Goal: Transaction & Acquisition: Subscribe to service/newsletter

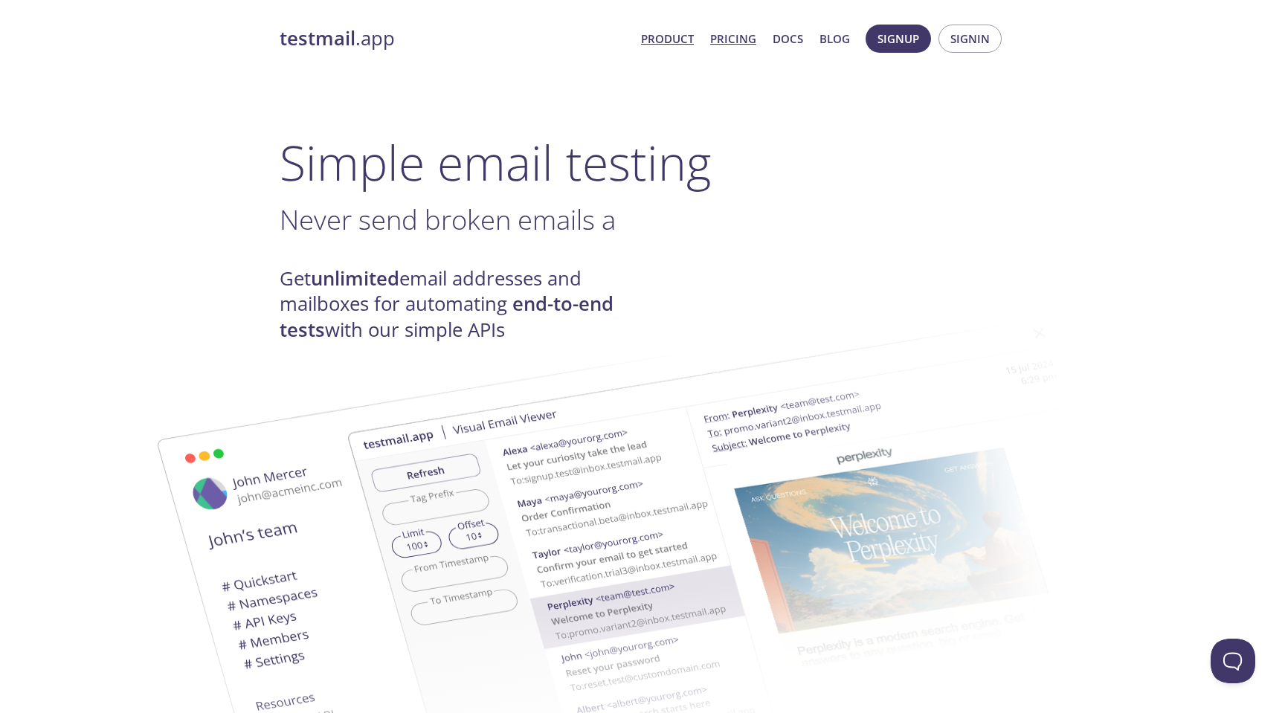
click at [721, 35] on link "Pricing" at bounding box center [733, 38] width 46 height 19
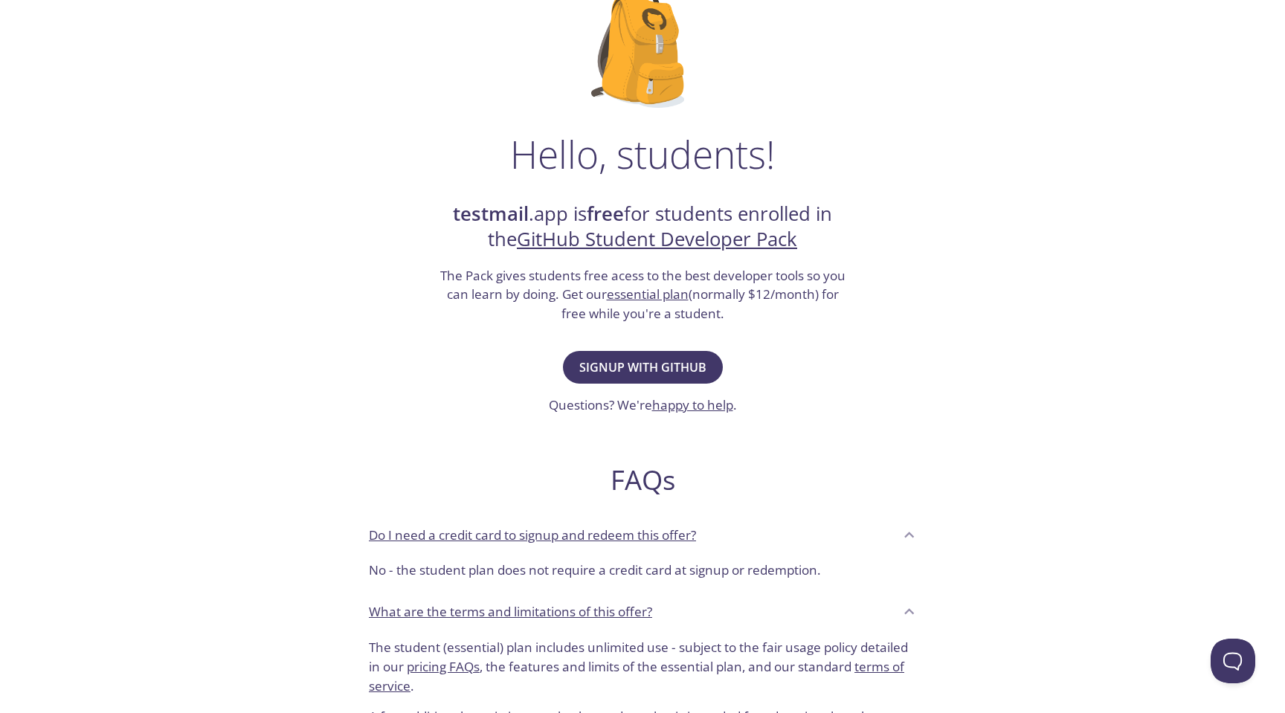
scroll to position [130, 0]
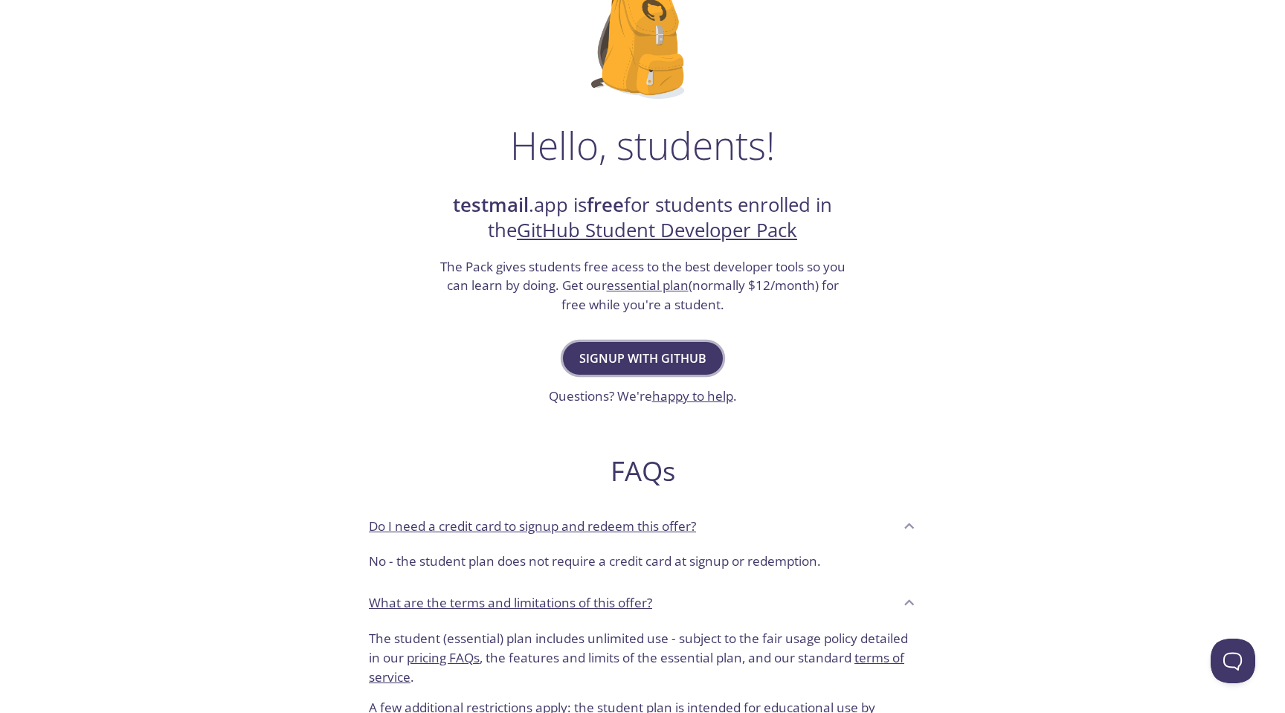
click at [651, 355] on span "Signup with GitHub" at bounding box center [642, 358] width 127 height 21
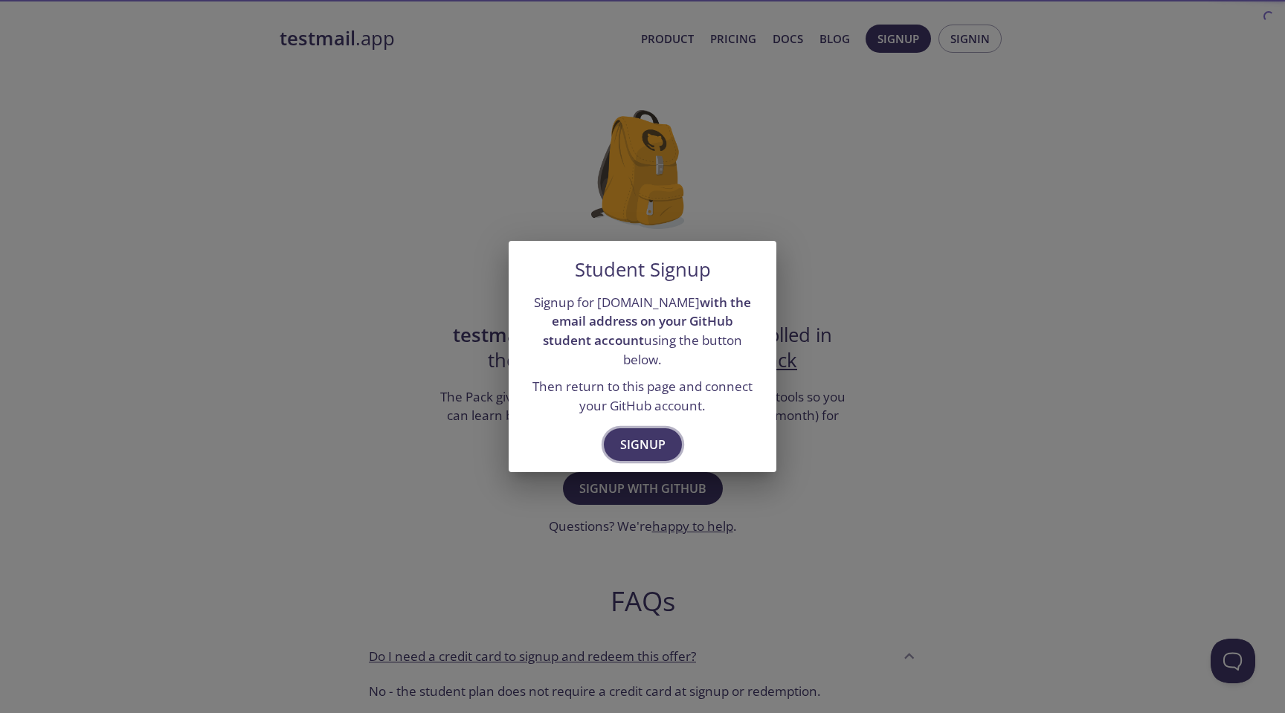
click at [639, 434] on span "Signup" at bounding box center [642, 444] width 45 height 21
click at [644, 434] on span "Signup" at bounding box center [642, 444] width 45 height 21
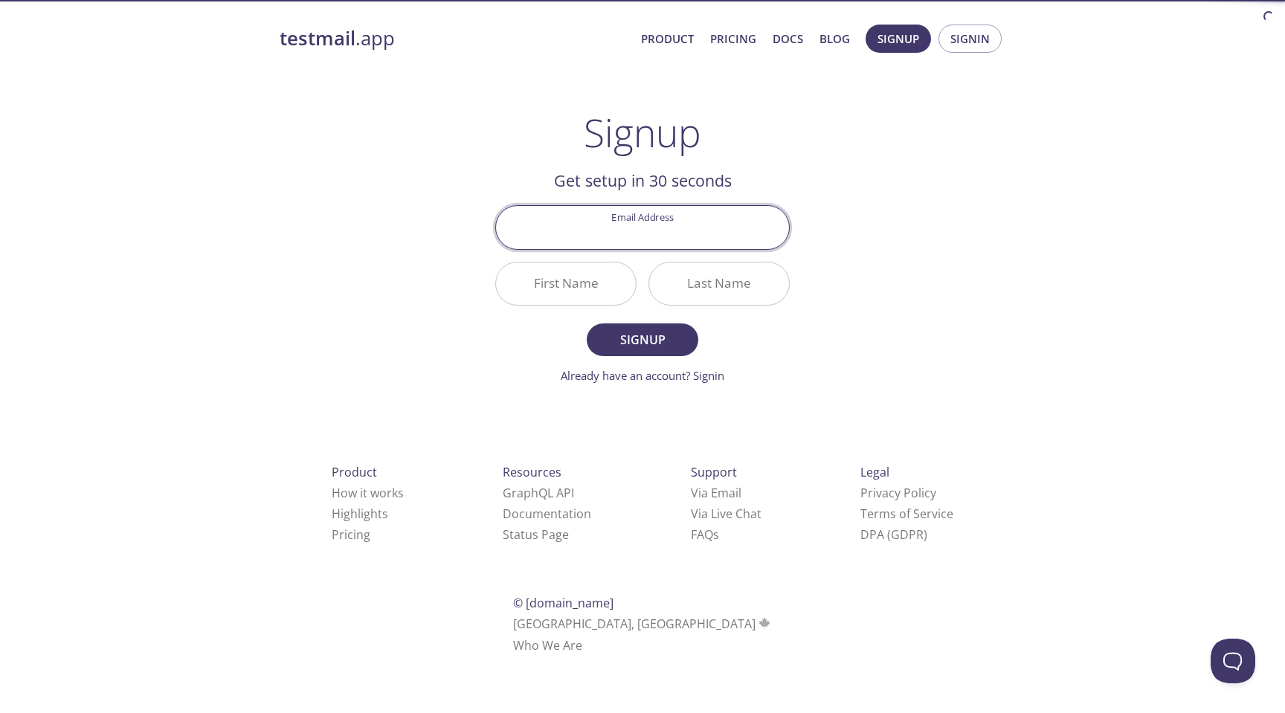
click at [647, 234] on input "Email Address" at bounding box center [642, 227] width 293 height 42
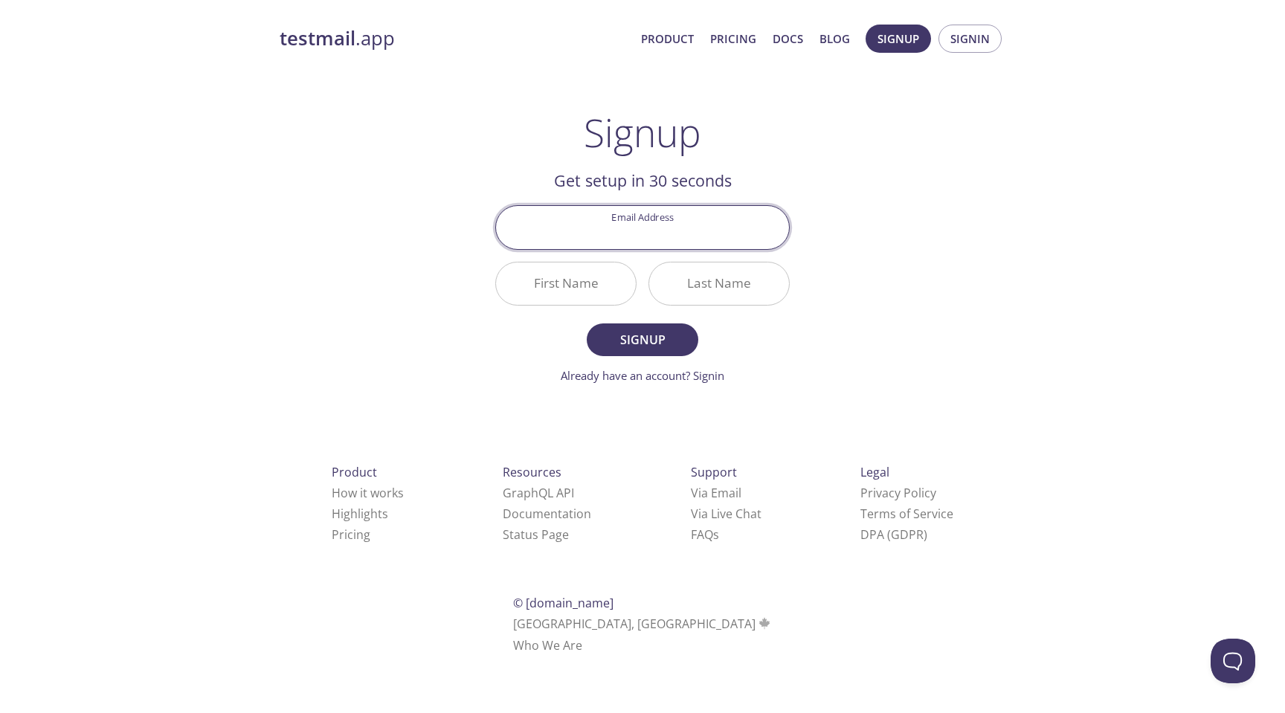
type input "[EMAIL_ADDRESS][DOMAIN_NAME]"
click at [560, 280] on input "First Name" at bounding box center [566, 284] width 140 height 42
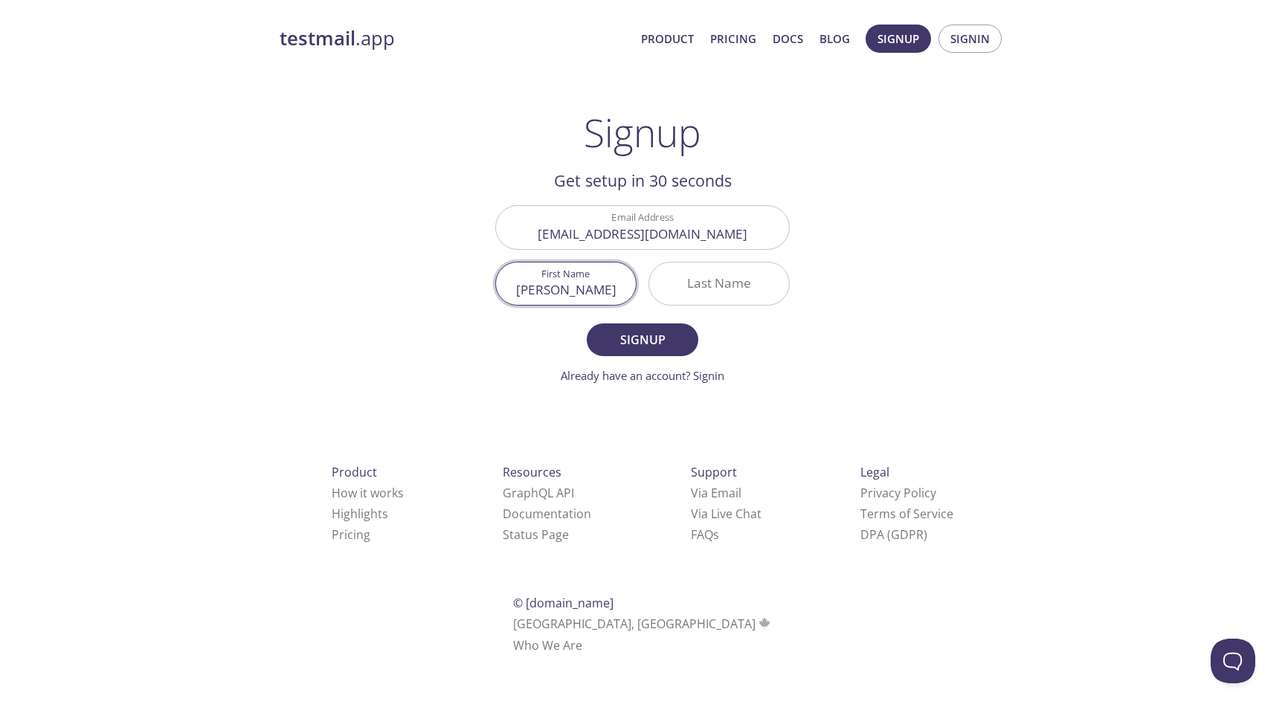
type input "[PERSON_NAME]"
type input "Nsubuga"
click at [623, 337] on span "Signup" at bounding box center [642, 339] width 79 height 21
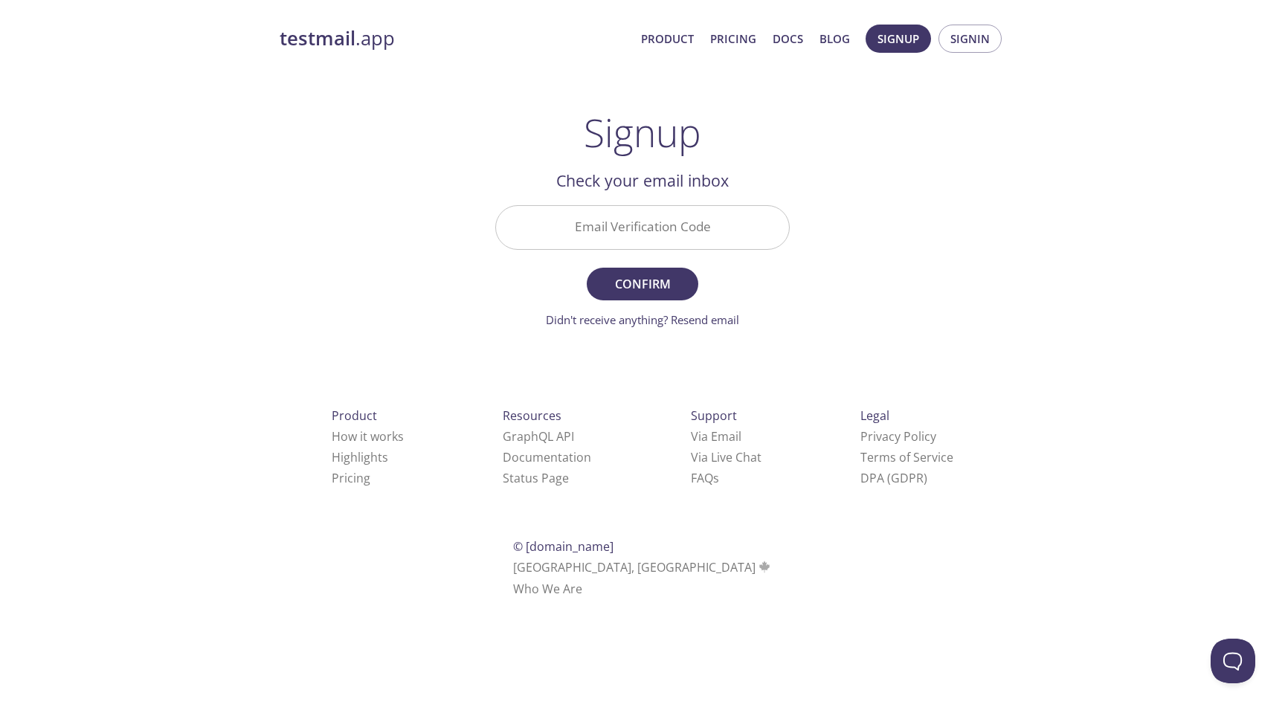
click at [651, 234] on input "Email Verification Code" at bounding box center [642, 227] width 293 height 42
click at [621, 233] on input "Email Verification Code" at bounding box center [642, 227] width 293 height 42
type input "y"
type input "UGRT748"
click at [676, 283] on span "Confirm" at bounding box center [642, 284] width 79 height 21
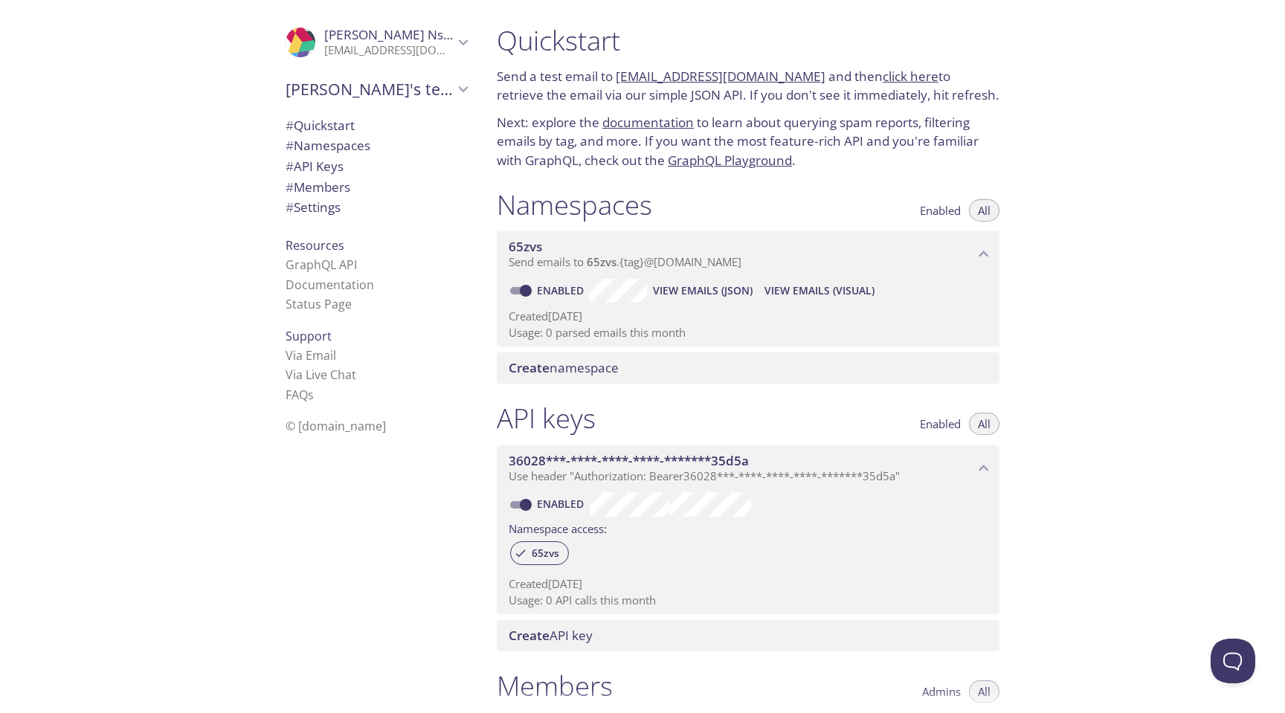
drag, startPoint x: 798, startPoint y: 77, endPoint x: 617, endPoint y: 79, distance: 180.7
click at [617, 79] on p "Send a test email to 65zvs.test@inbox.testmail.app and then click here to retri…" at bounding box center [748, 86] width 503 height 38
click at [898, 120] on p "Next: explore the documentation to learn about querying spam reports, filtering…" at bounding box center [748, 141] width 503 height 57
click at [883, 77] on link "click here" at bounding box center [911, 76] width 56 height 17
click at [396, 96] on span "Mike's team" at bounding box center [370, 89] width 168 height 21
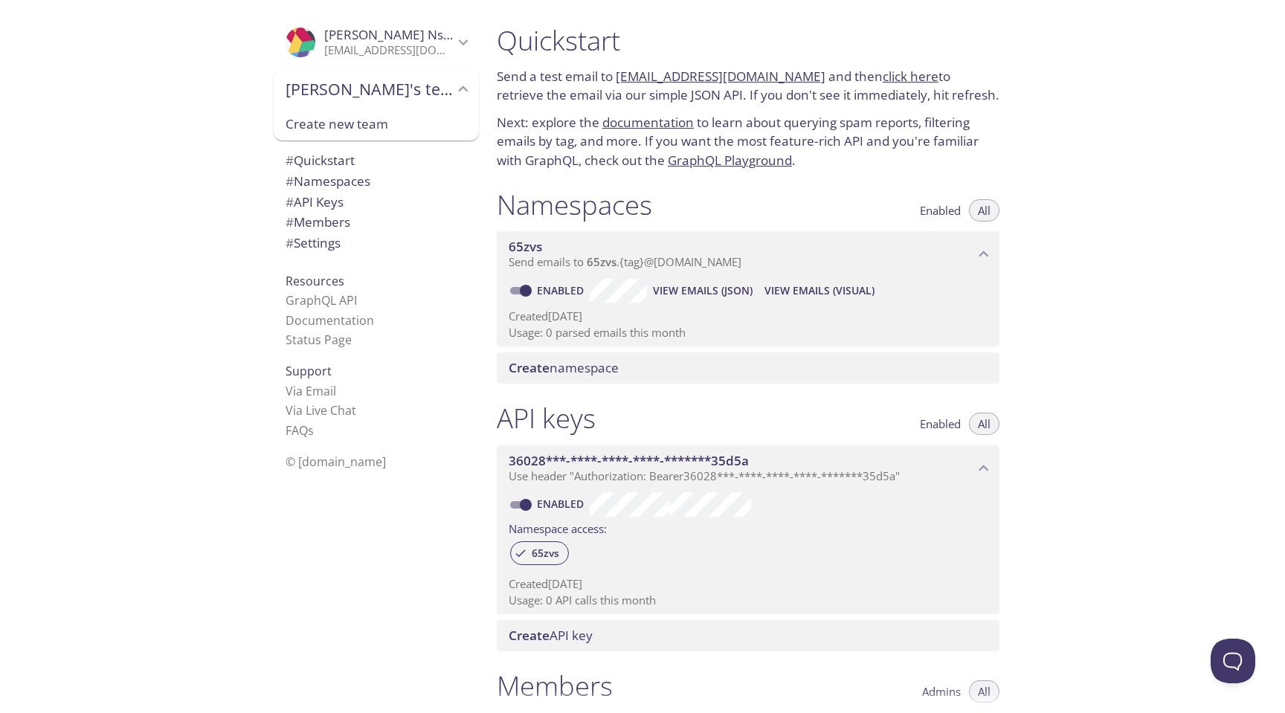
click at [396, 96] on span "Mike's team" at bounding box center [370, 89] width 168 height 21
click at [347, 120] on span "# Quickstart" at bounding box center [320, 125] width 69 height 17
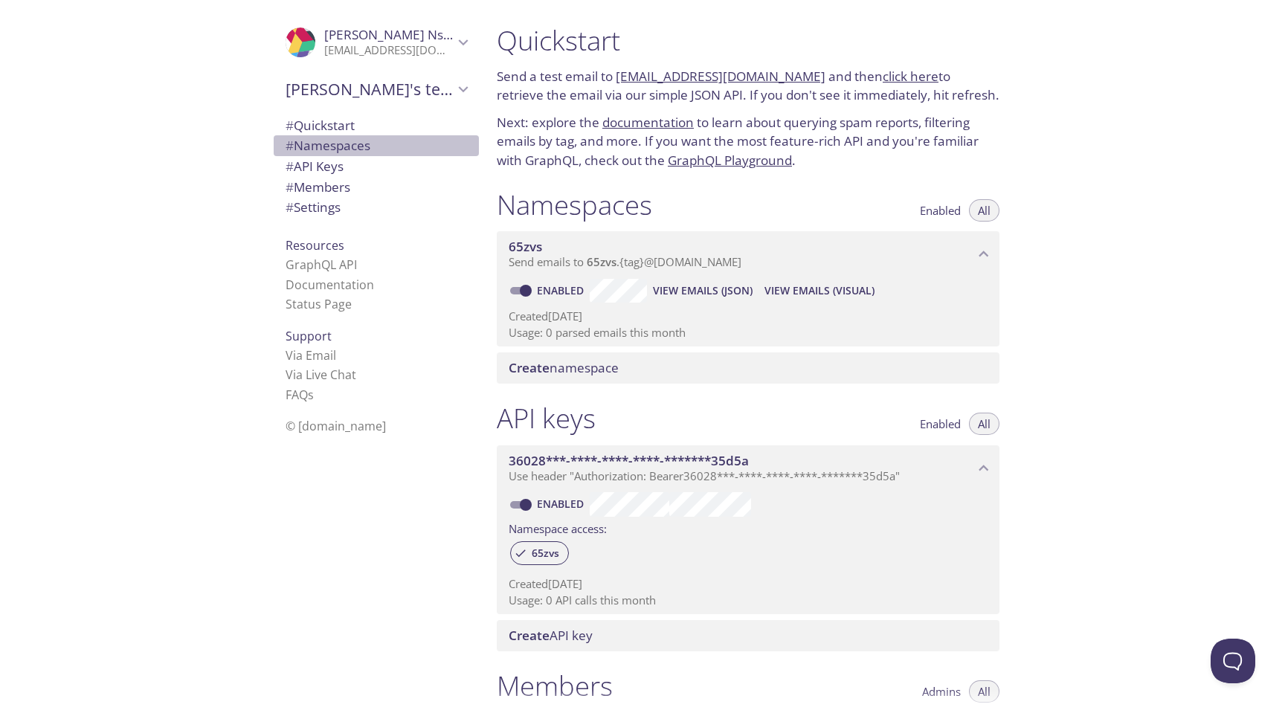
click at [334, 149] on span "# Namespaces" at bounding box center [328, 145] width 85 height 17
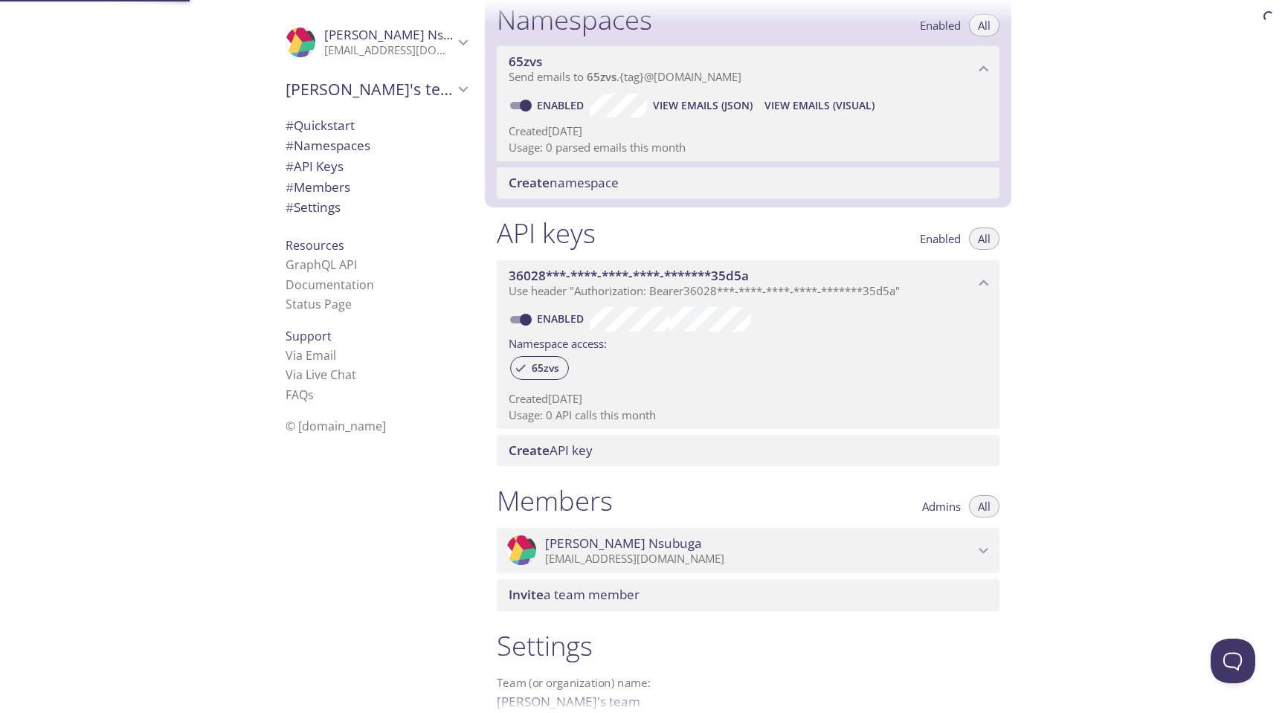
scroll to position [188, 0]
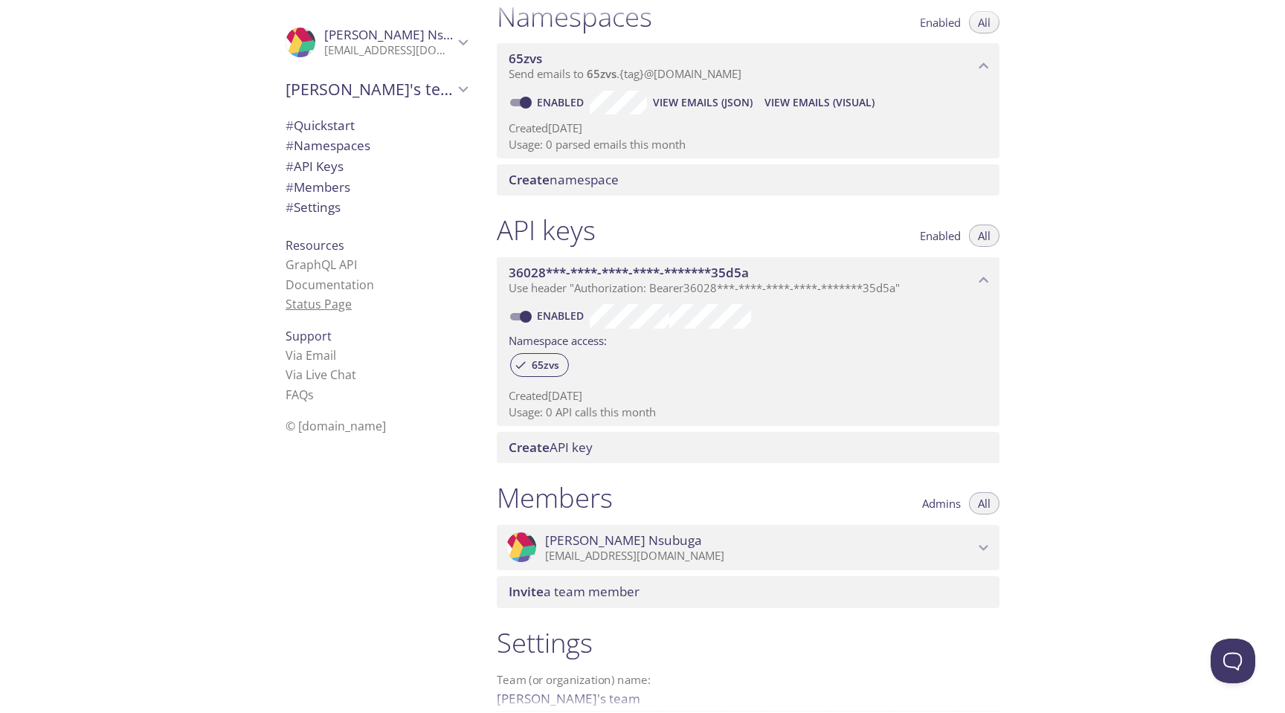
click at [328, 300] on link "Status Page" at bounding box center [319, 304] width 66 height 16
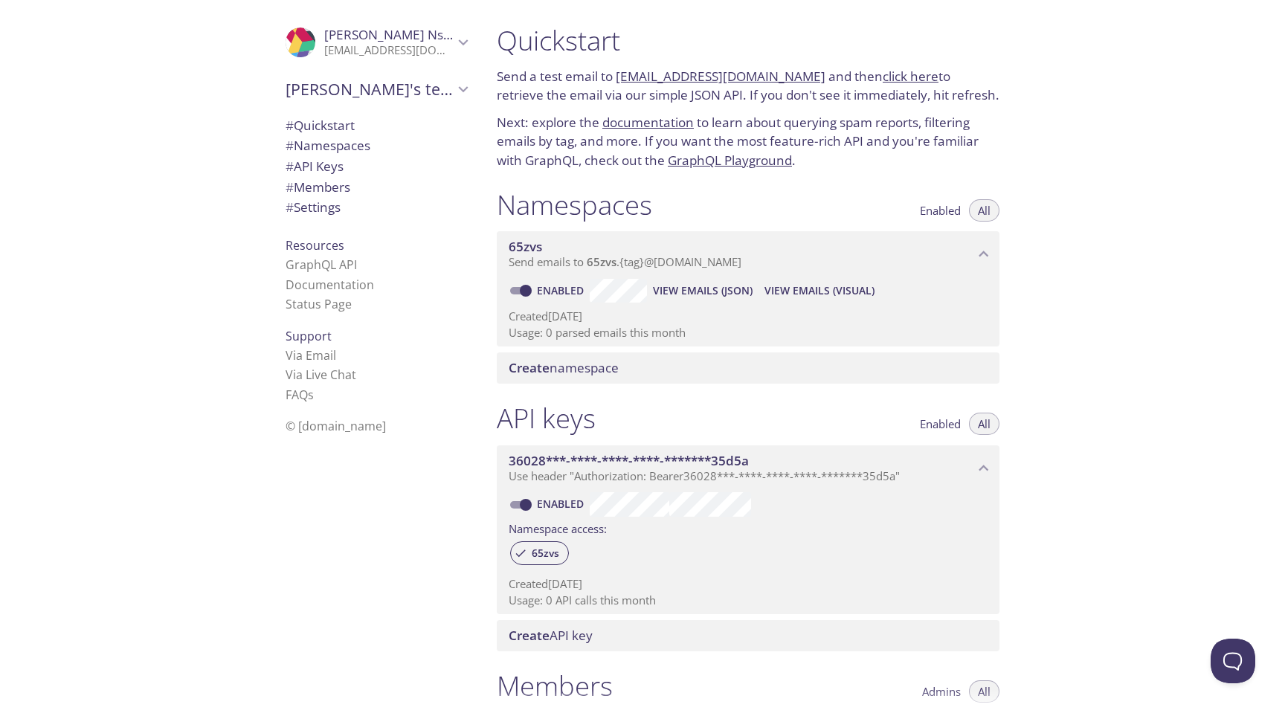
click at [416, 29] on span "Mike Nsubuga" at bounding box center [388, 35] width 129 height 16
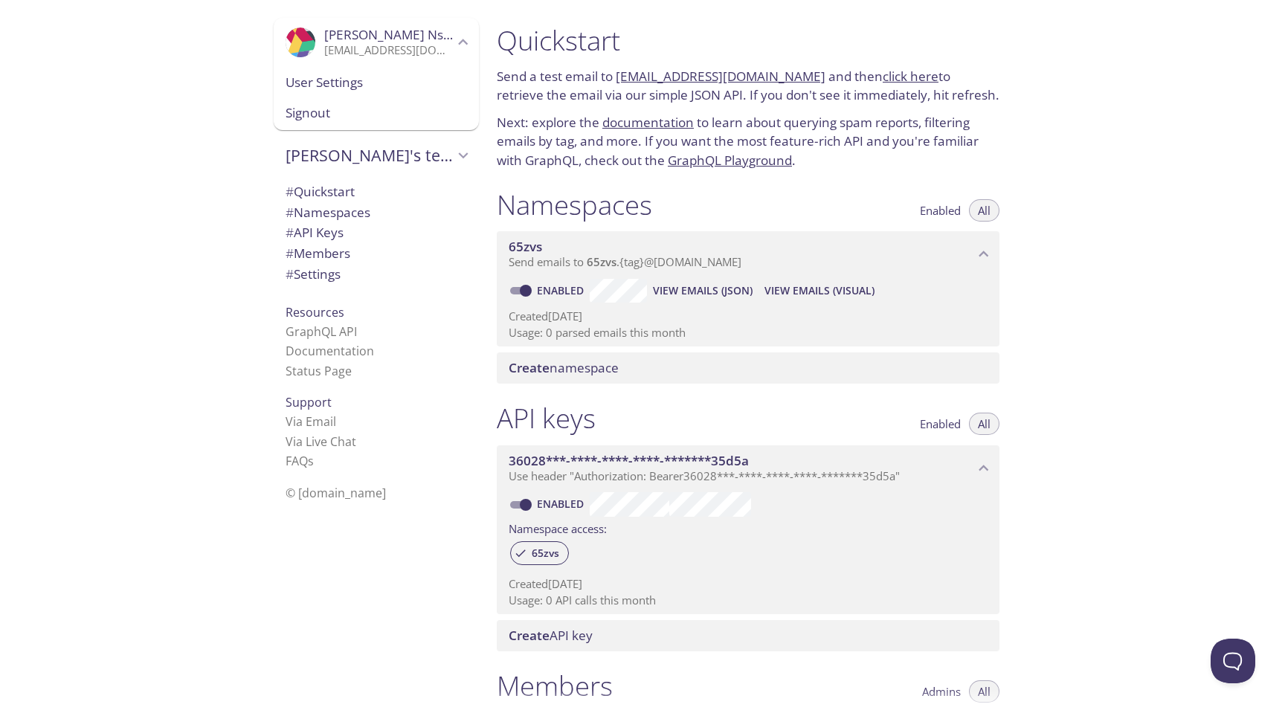
click at [416, 29] on span "Mike Nsubuga" at bounding box center [388, 35] width 129 height 16
